Goal: Transaction & Acquisition: Purchase product/service

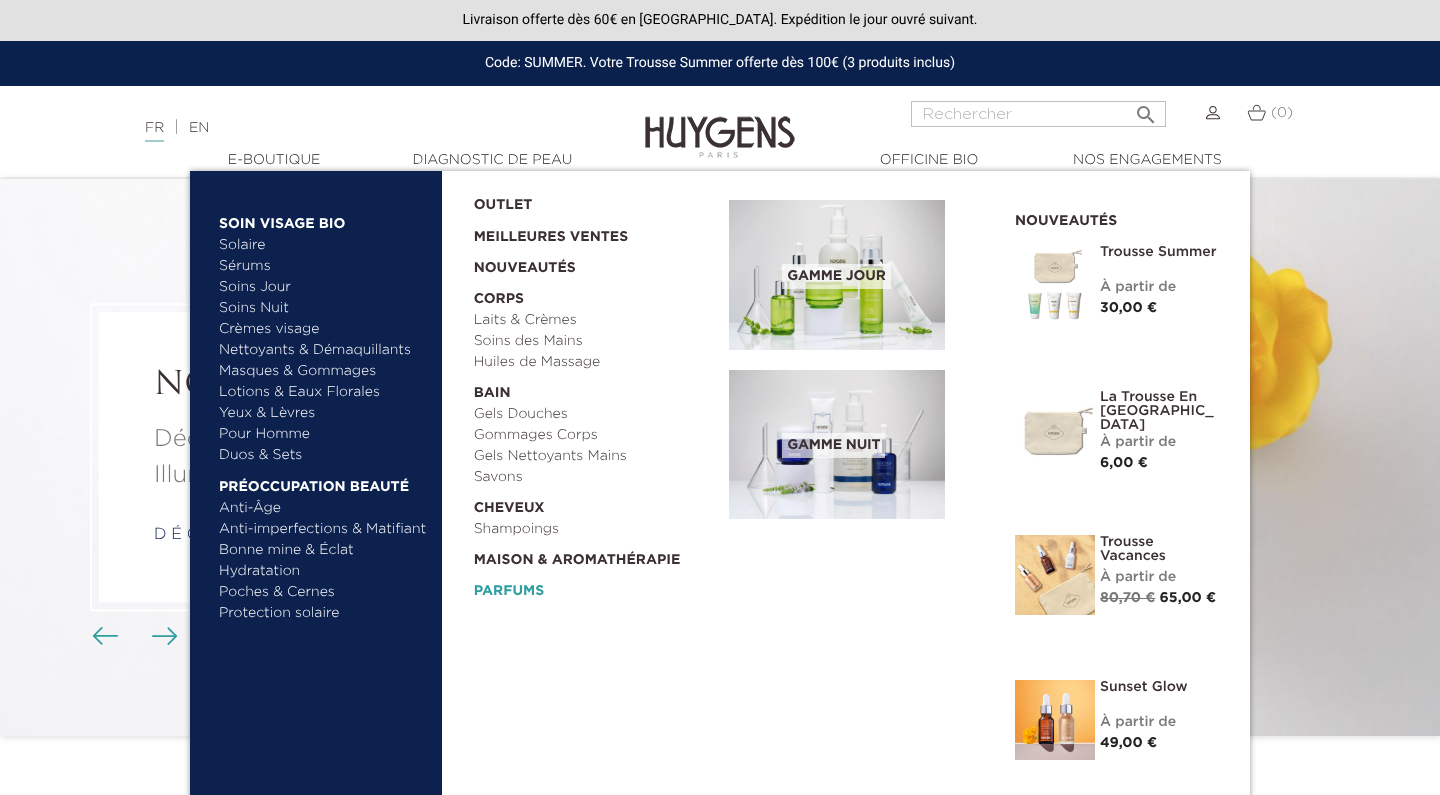
click at [533, 592] on link "Parfums" at bounding box center [595, 586] width 242 height 31
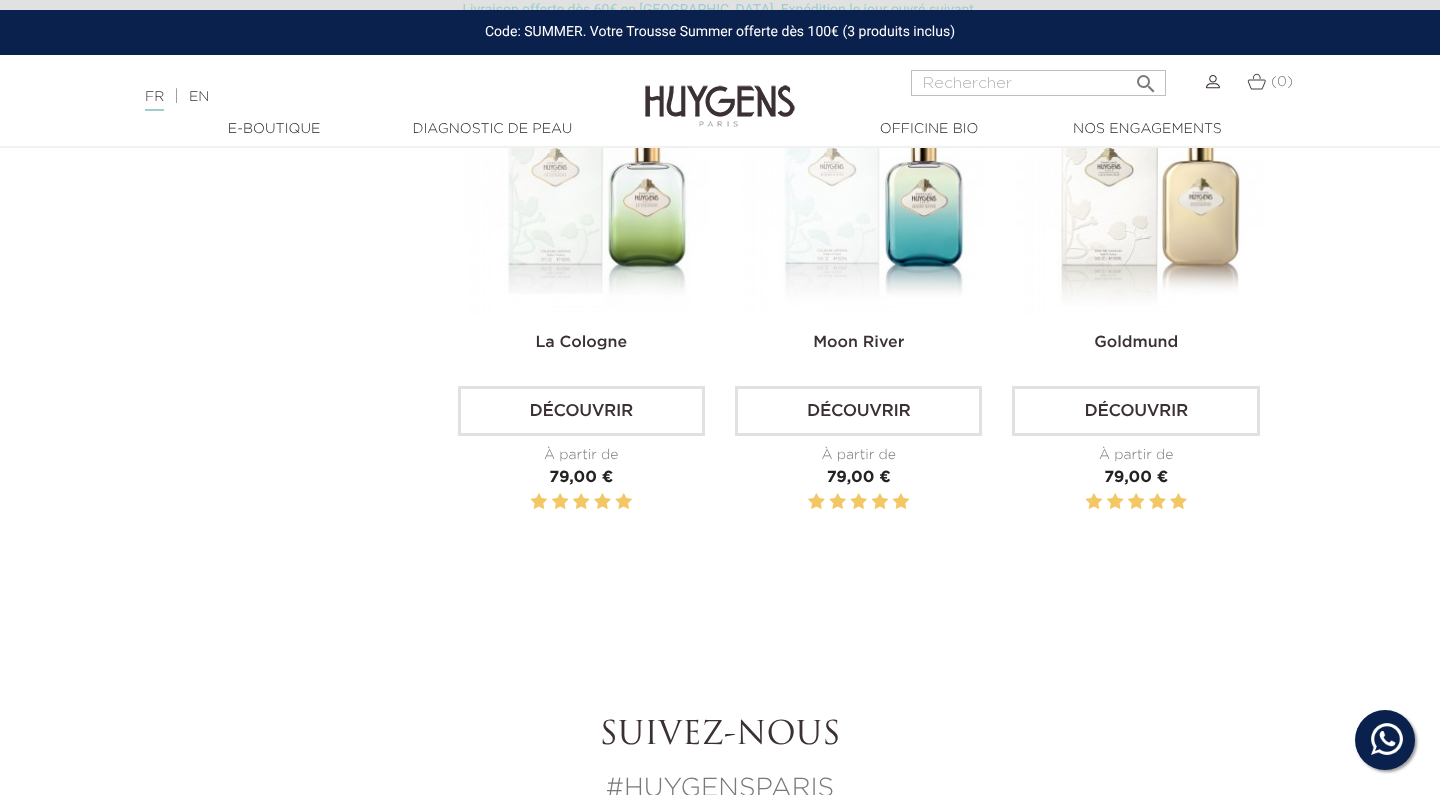
scroll to position [601, 0]
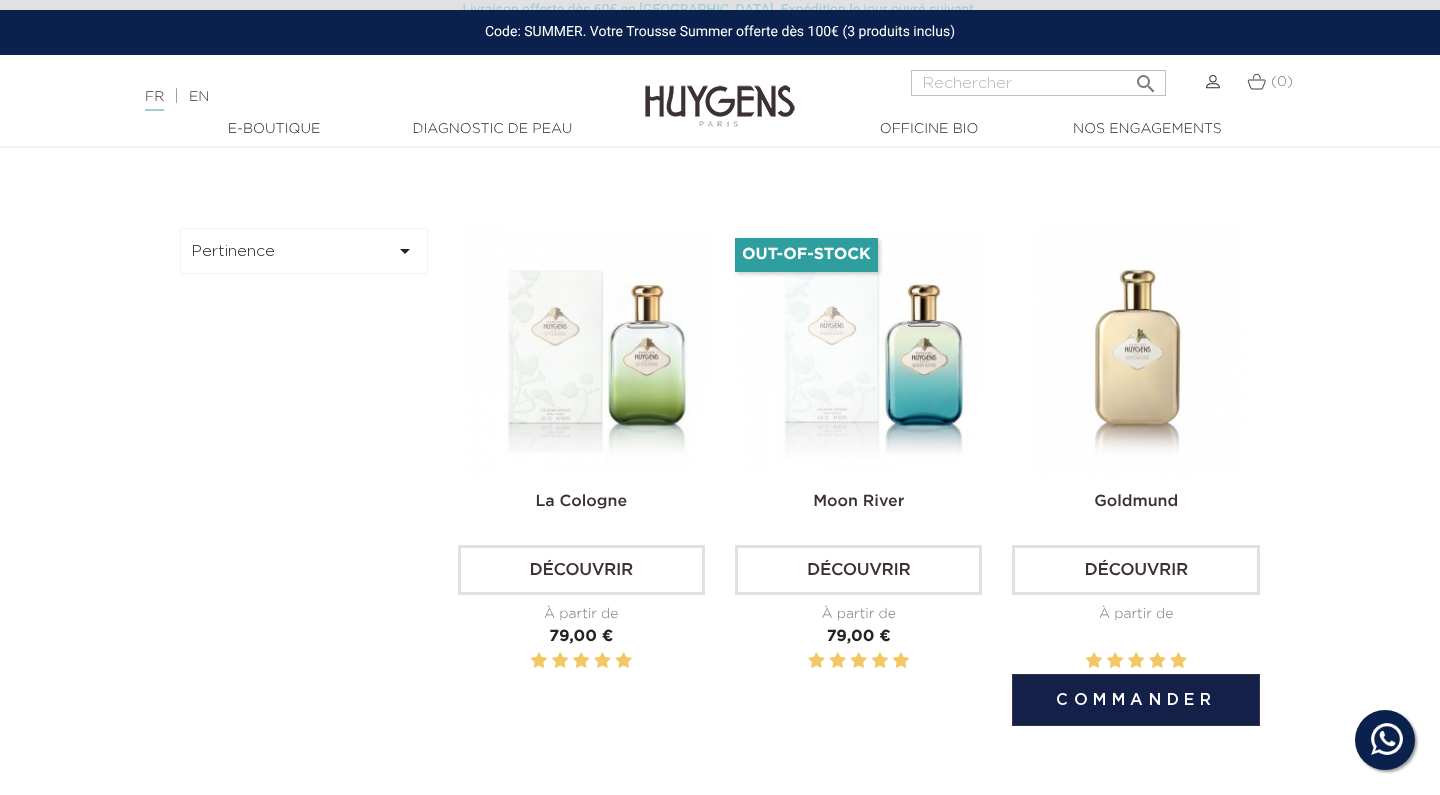
click at [1148, 362] on img at bounding box center [1139, 351] width 247 height 247
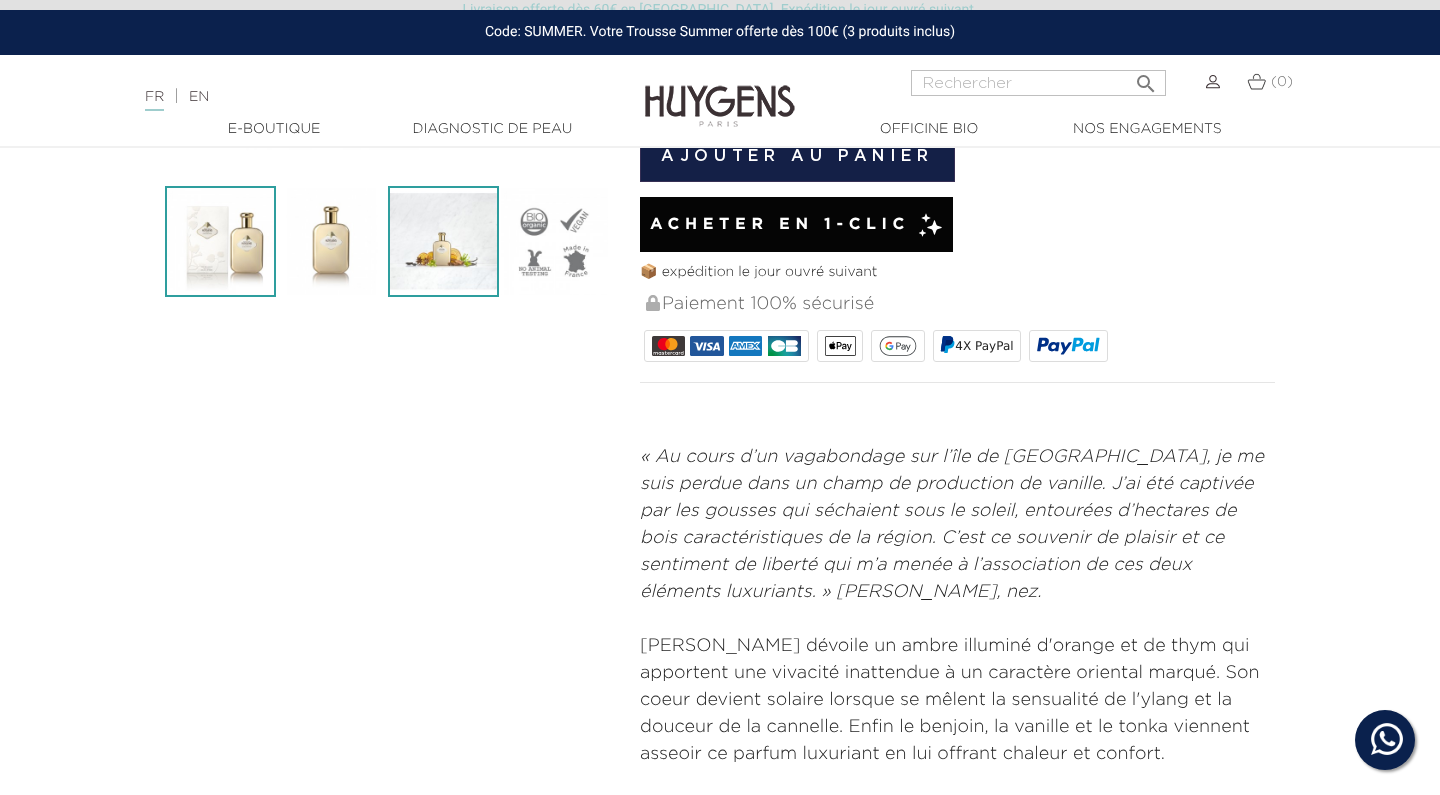
click at [433, 250] on img at bounding box center [443, 241] width 111 height 111
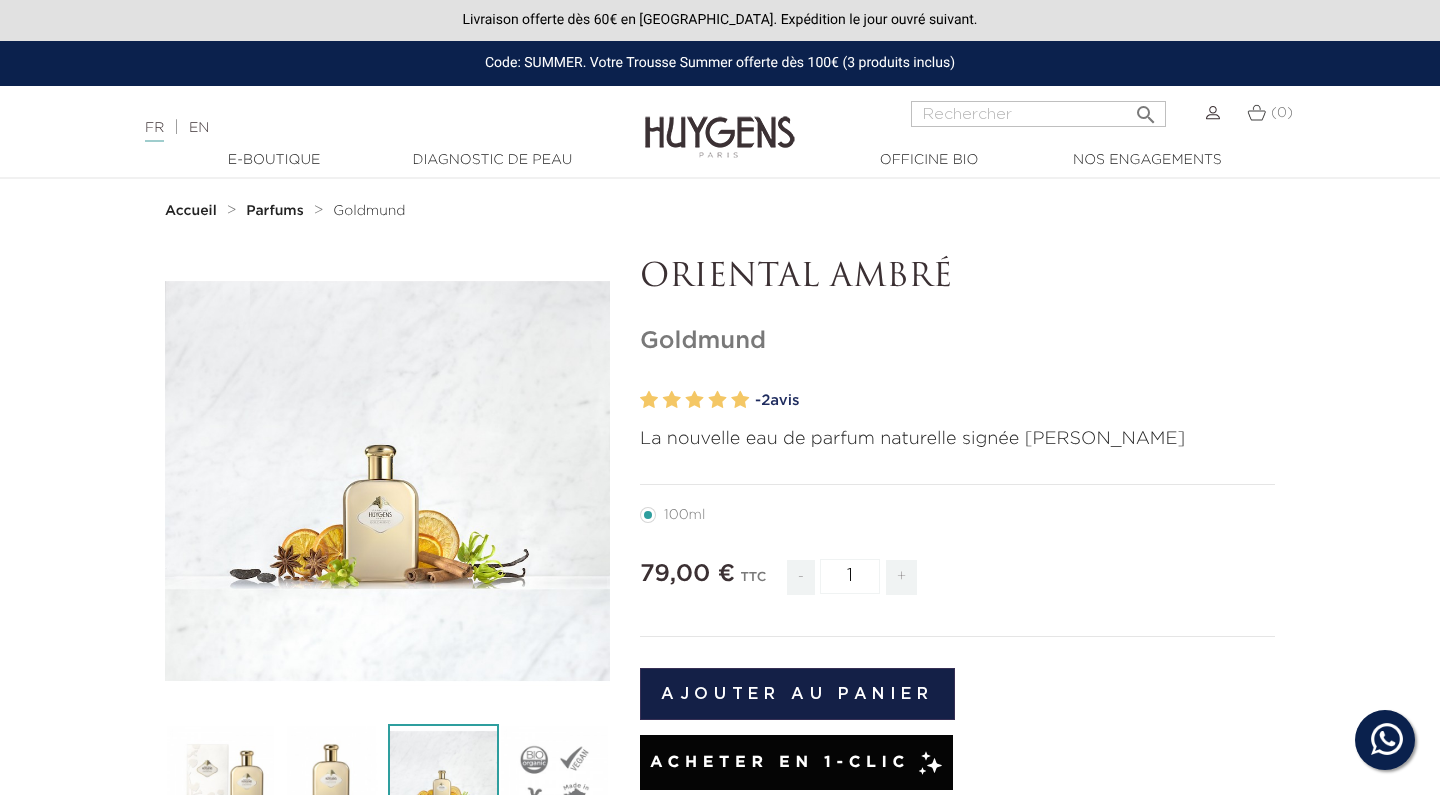
click at [266, 209] on strong "Parfums" at bounding box center [274, 211] width 57 height 14
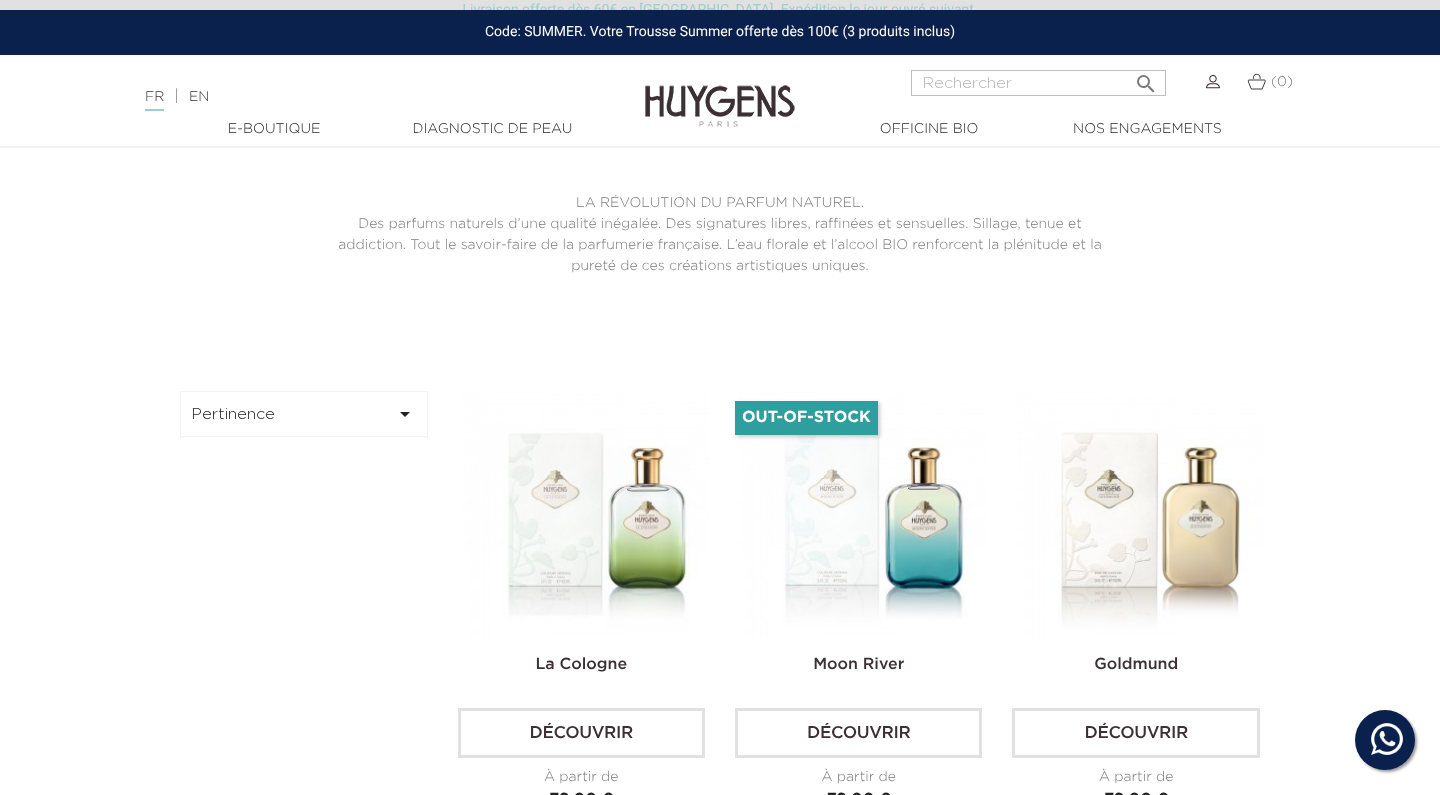
scroll to position [668, 0]
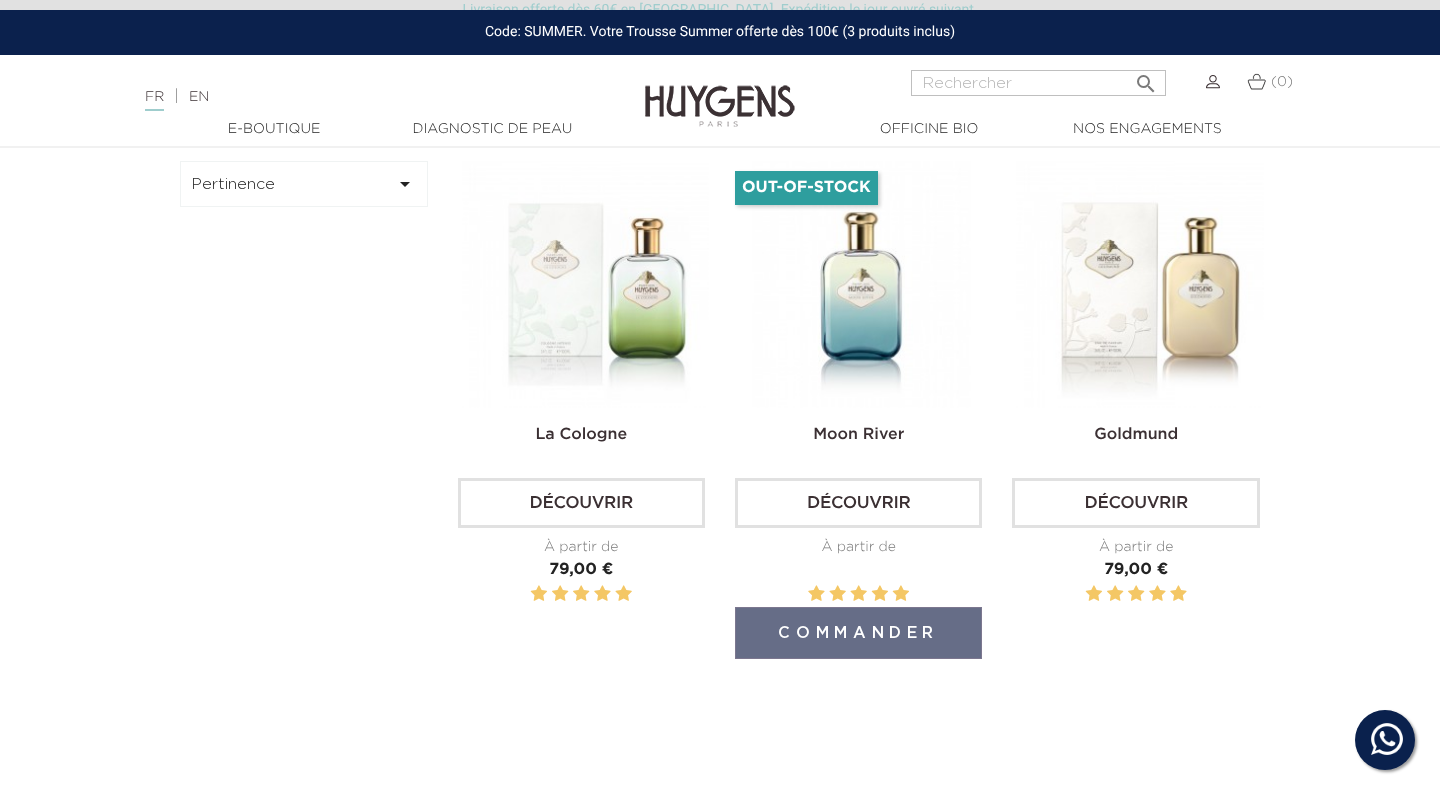
click at [919, 333] on img at bounding box center [862, 284] width 247 height 247
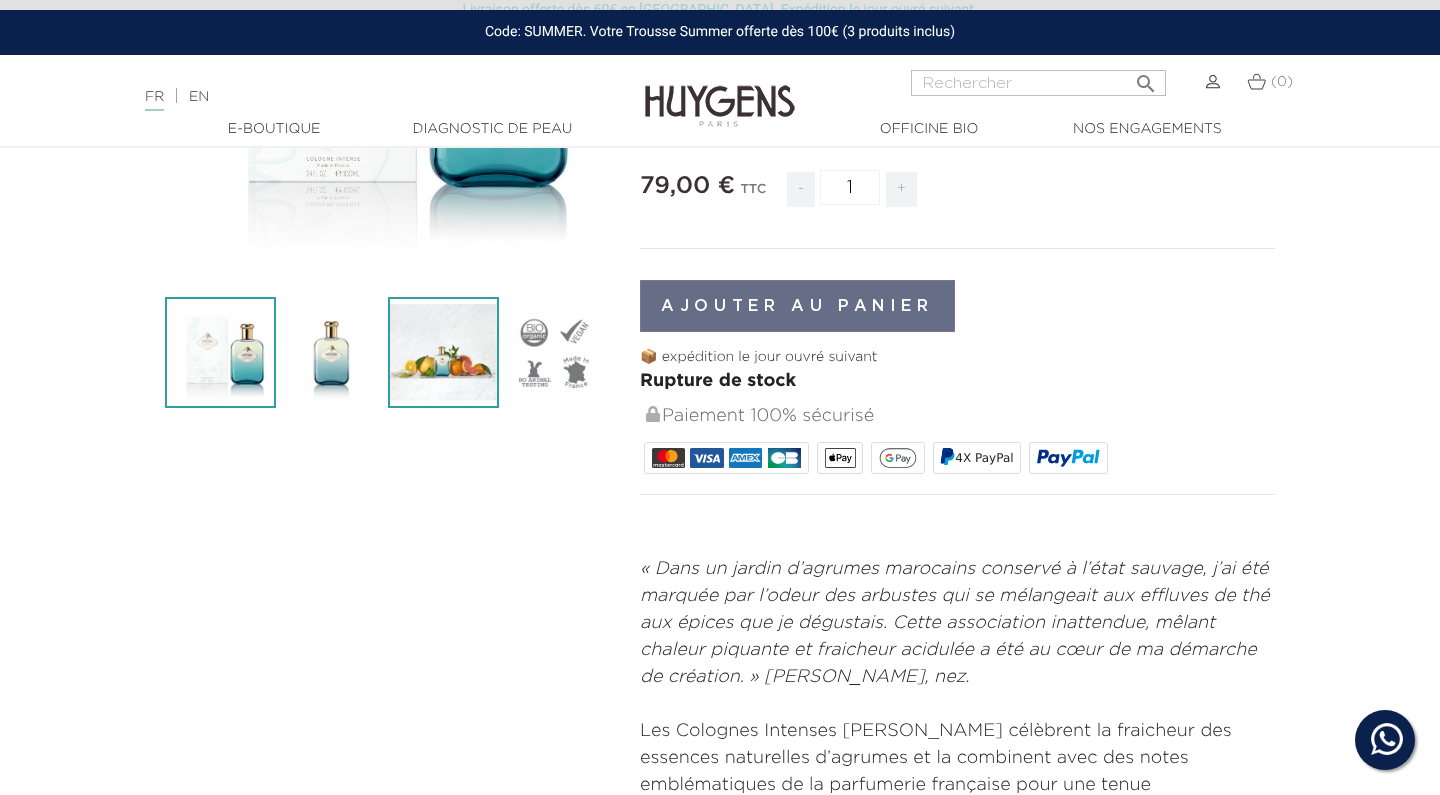
click at [449, 365] on img at bounding box center [443, 352] width 111 height 111
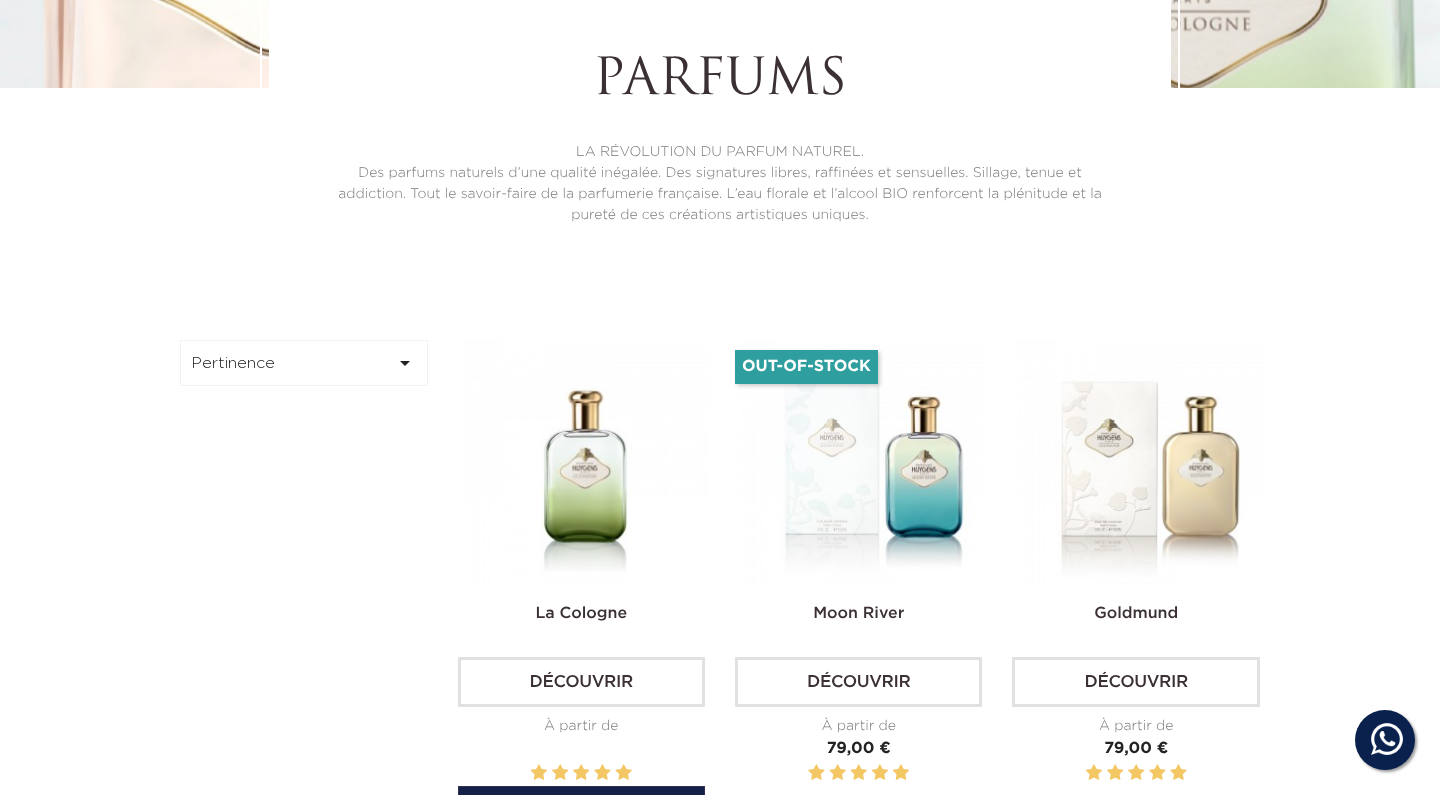
click at [632, 446] on img at bounding box center [585, 463] width 247 height 247
